Goal: Navigation & Orientation: Find specific page/section

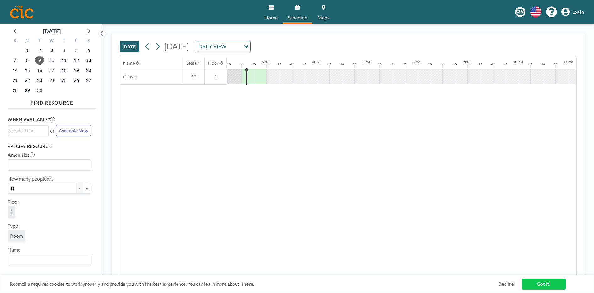
scroll to position [0, 817]
click at [18, 13] on img at bounding box center [21, 12] width 23 height 13
click at [270, 16] on span "Home" at bounding box center [271, 17] width 13 height 5
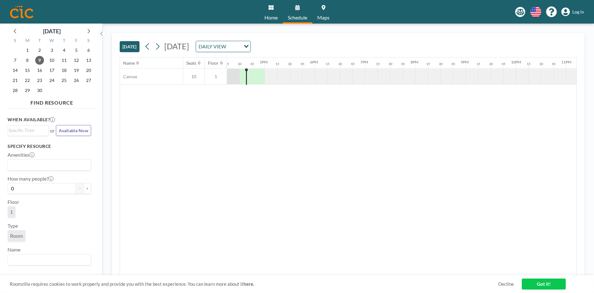
click at [320, 15] on span "Maps" at bounding box center [323, 17] width 12 height 5
